Goal: Information Seeking & Learning: Learn about a topic

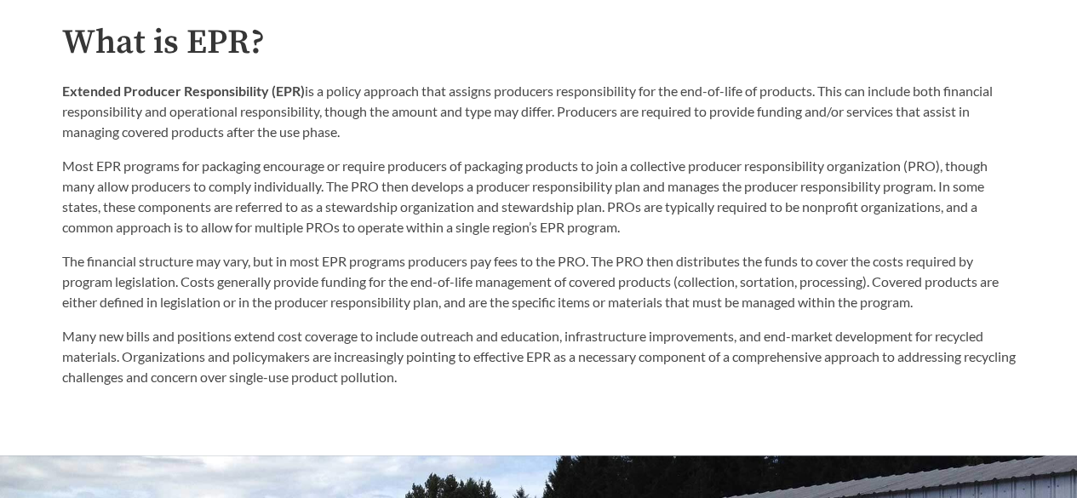
scroll to position [851, 0]
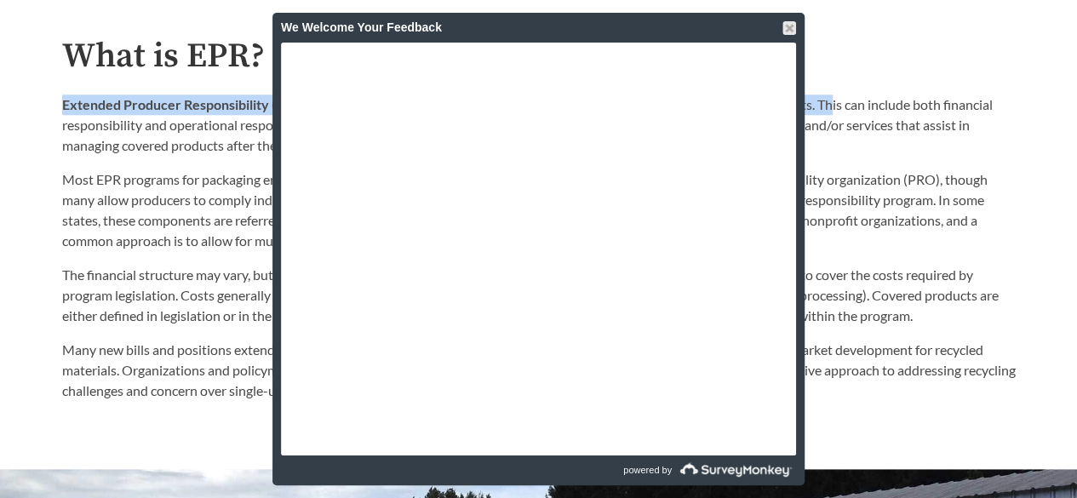
drag, startPoint x: 64, startPoint y: 106, endPoint x: 826, endPoint y: 83, distance: 762.1
click at [836, 97] on p "Extended Producer Responsibility (EPR) is a policy approach that assigns produc…" at bounding box center [538, 124] width 953 height 61
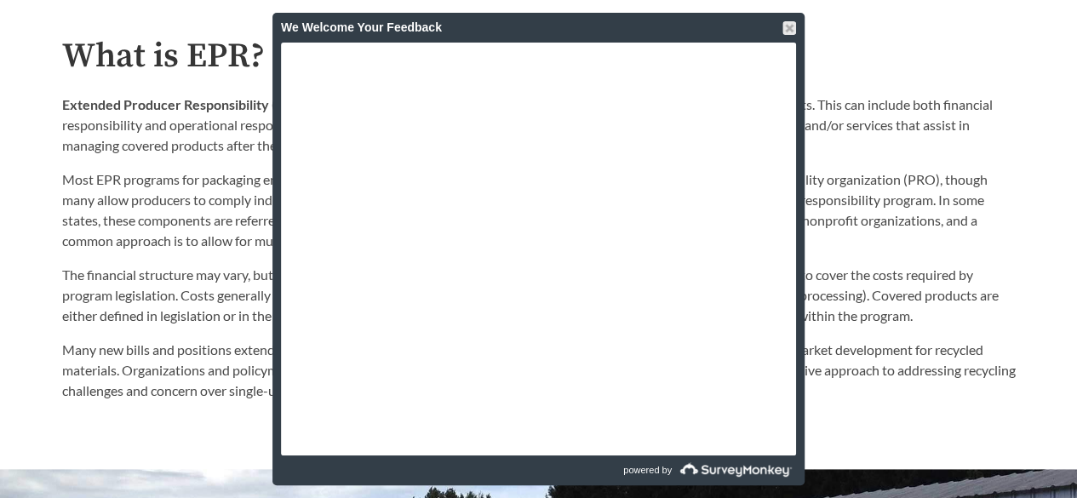
click at [797, 31] on div "We Welcome Your Feedback" at bounding box center [538, 28] width 532 height 30
click at [793, 31] on div at bounding box center [789, 28] width 14 height 14
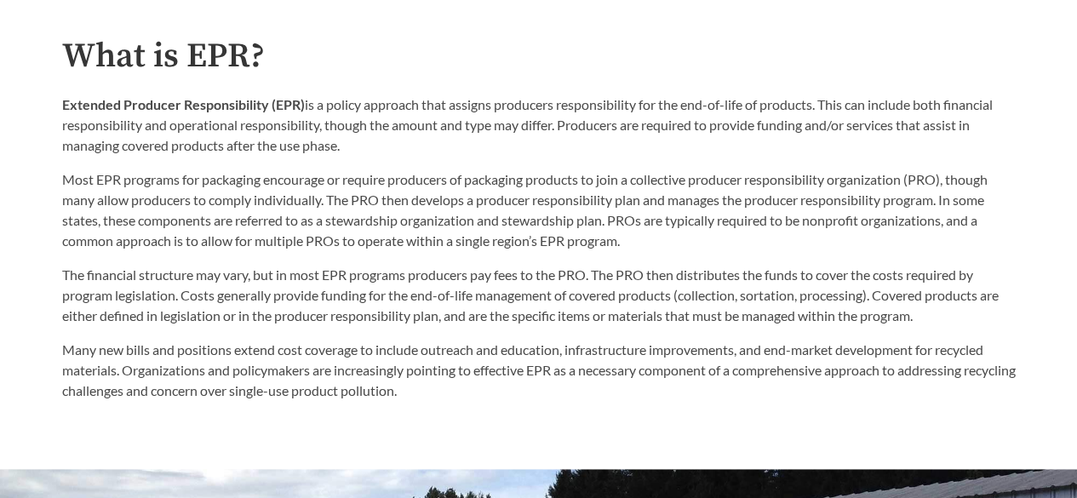
drag, startPoint x: 63, startPoint y: 105, endPoint x: 362, endPoint y: 142, distance: 301.1
click at [362, 142] on p "Extended Producer Responsibility (EPR) is a policy approach that assigns produc…" at bounding box center [538, 124] width 953 height 61
click at [454, 139] on p "Extended Producer Responsibility (EPR) is a policy approach that assigns produc…" at bounding box center [538, 124] width 953 height 61
drag, startPoint x: 562, startPoint y: 129, endPoint x: 603, endPoint y: 143, distance: 43.9
click at [603, 143] on p "Extended Producer Responsibility (EPR) is a policy approach that assigns produc…" at bounding box center [538, 124] width 953 height 61
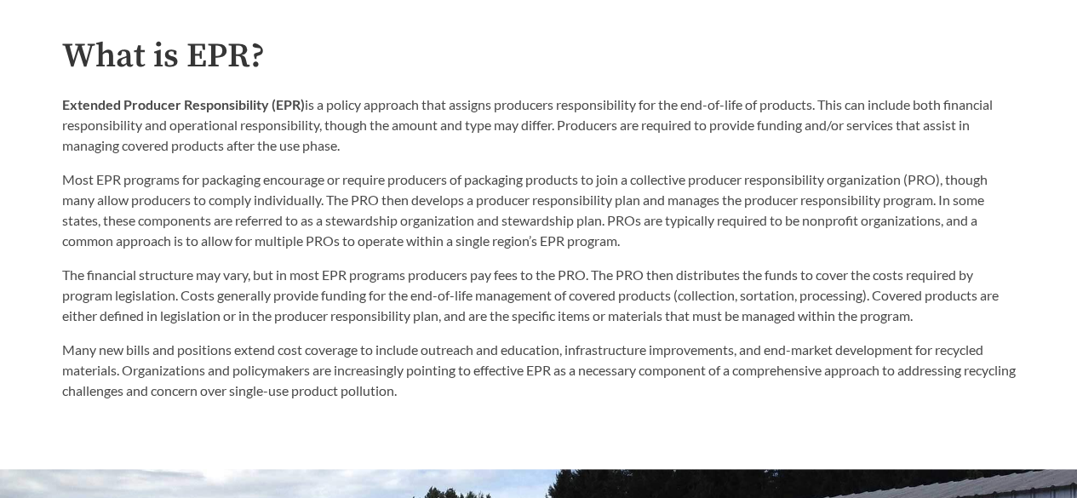
copy p "Producers are required to provide funding and/or services that assist in managi…"
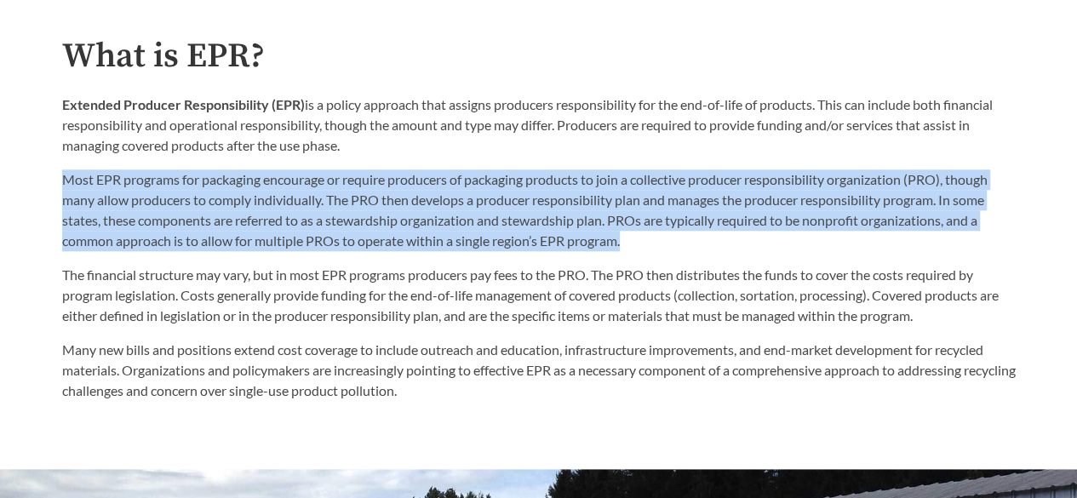
drag, startPoint x: 63, startPoint y: 180, endPoint x: 832, endPoint y: 239, distance: 770.8
click at [832, 239] on p "Most EPR programs for packaging encourage or require producers of packaging pro…" at bounding box center [538, 210] width 953 height 82
drag, startPoint x: 307, startPoint y: 220, endPoint x: 218, endPoint y: 249, distance: 93.9
click at [218, 249] on p "Most EPR programs for packaging encourage or require producers of packaging pro…" at bounding box center [538, 210] width 953 height 82
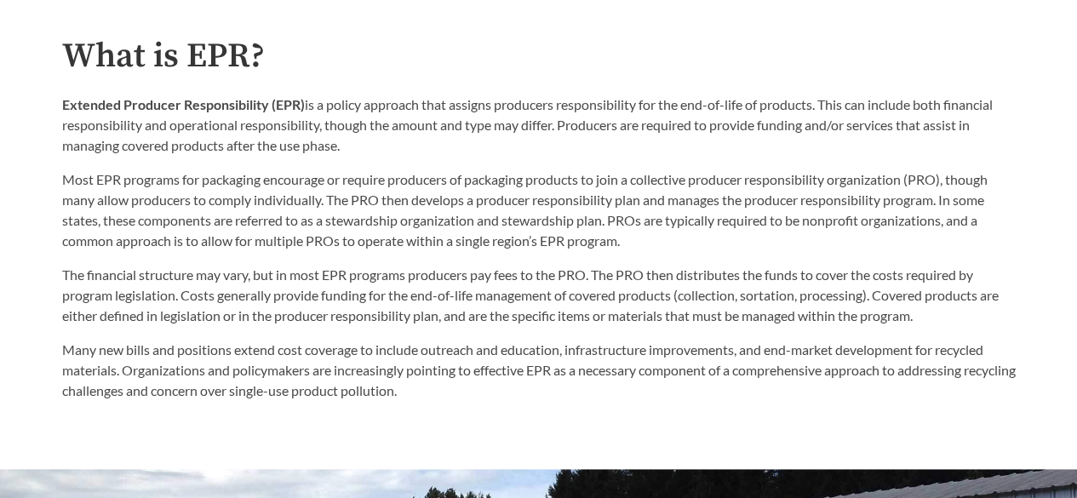
click at [334, 292] on p "The financial structure may vary, but in most EPR programs producers pay fees t…" at bounding box center [538, 295] width 953 height 61
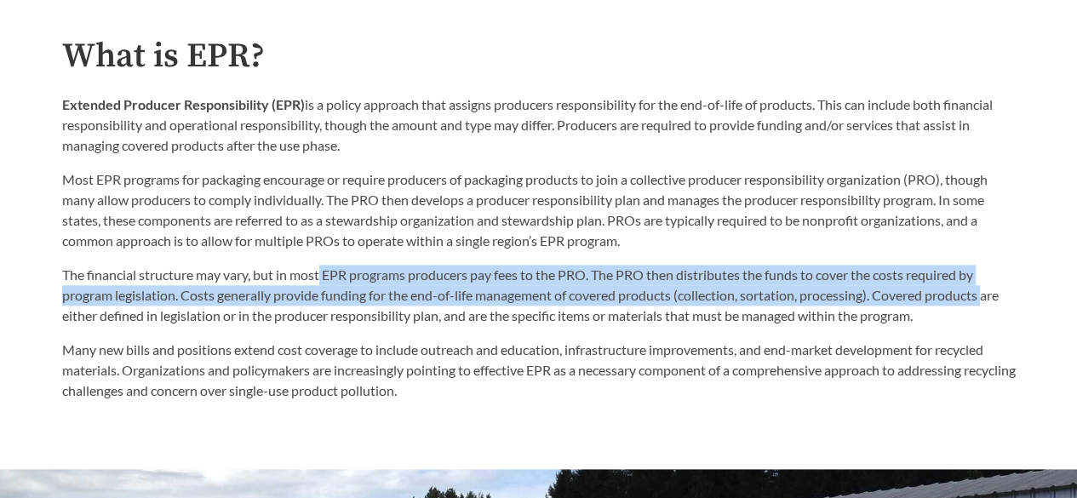
drag, startPoint x: 323, startPoint y: 278, endPoint x: 995, endPoint y: 306, distance: 672.1
click at [995, 305] on p "The financial structure may vary, but in most EPR programs producers pay fees t…" at bounding box center [538, 295] width 953 height 61
copy p "EPR programs producers pay fees to the PRO. The PRO then distributes the funds …"
